Goal: Navigation & Orientation: Find specific page/section

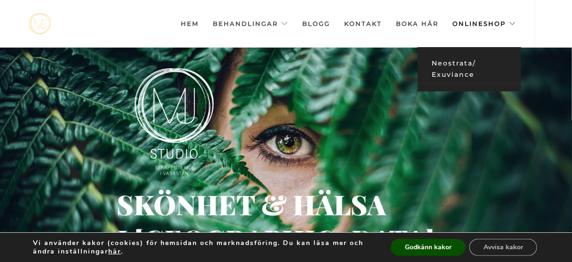
click at [456, 61] on link "Neostrata/ Exuviance" at bounding box center [470, 69] width 104 height 29
click at [485, 22] on link "Onlineshop" at bounding box center [484, 23] width 64 height 47
